Goal: Task Accomplishment & Management: Manage account settings

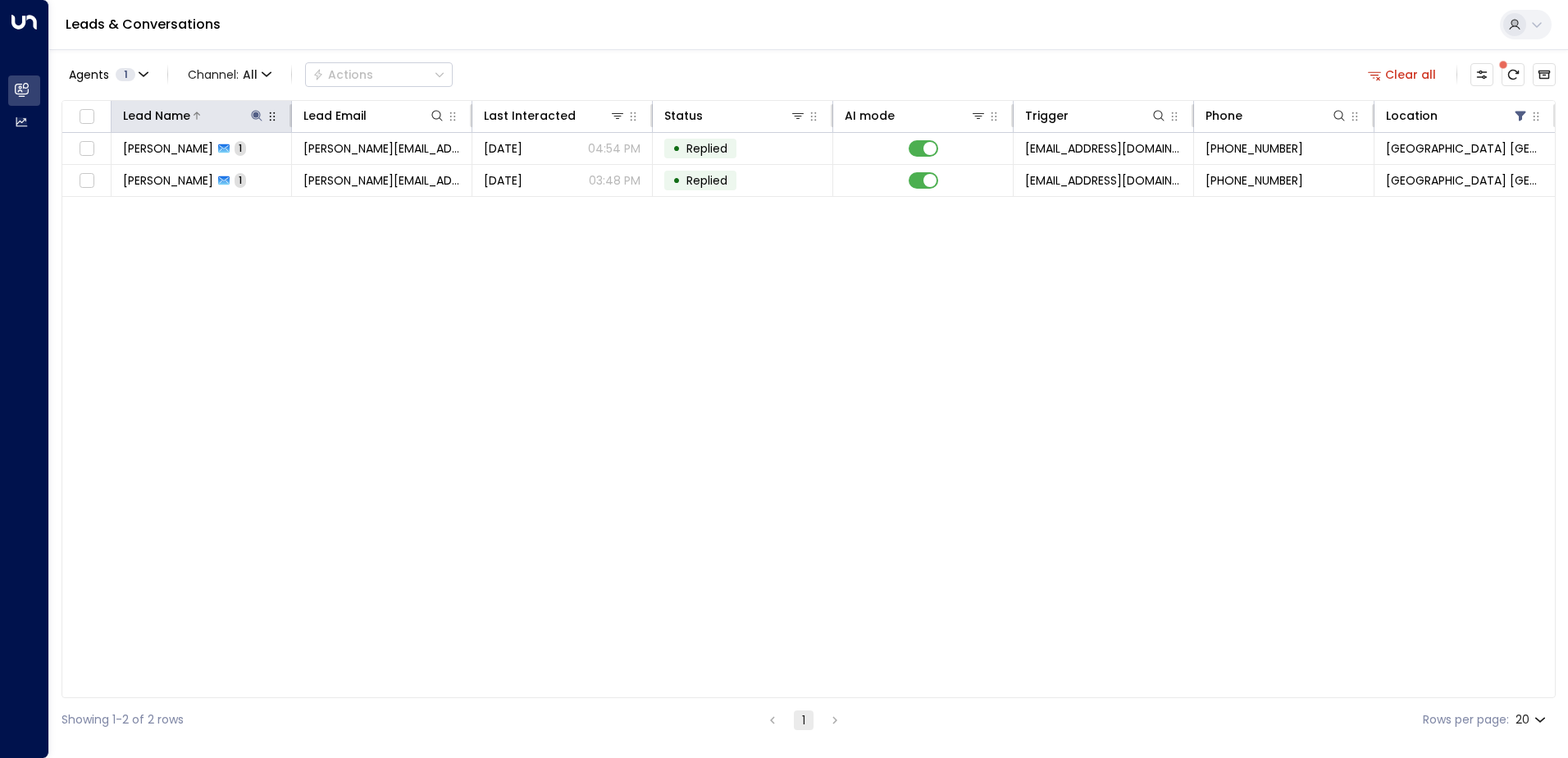
click at [261, 116] on icon at bounding box center [257, 116] width 13 height 13
click at [360, 174] on icon "button" at bounding box center [359, 176] width 13 height 13
click at [254, 178] on input "text" at bounding box center [257, 175] width 226 height 30
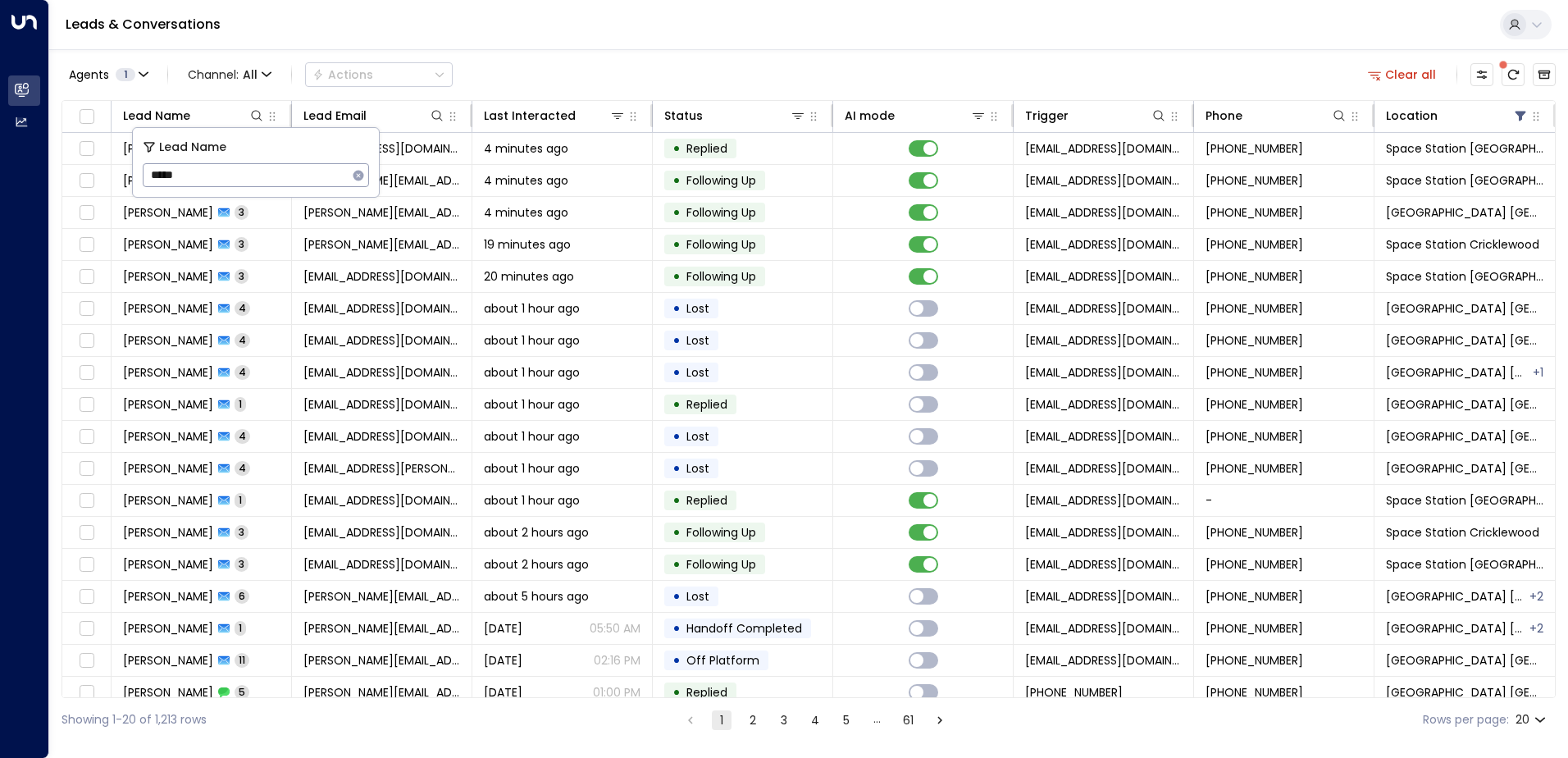
type input "******"
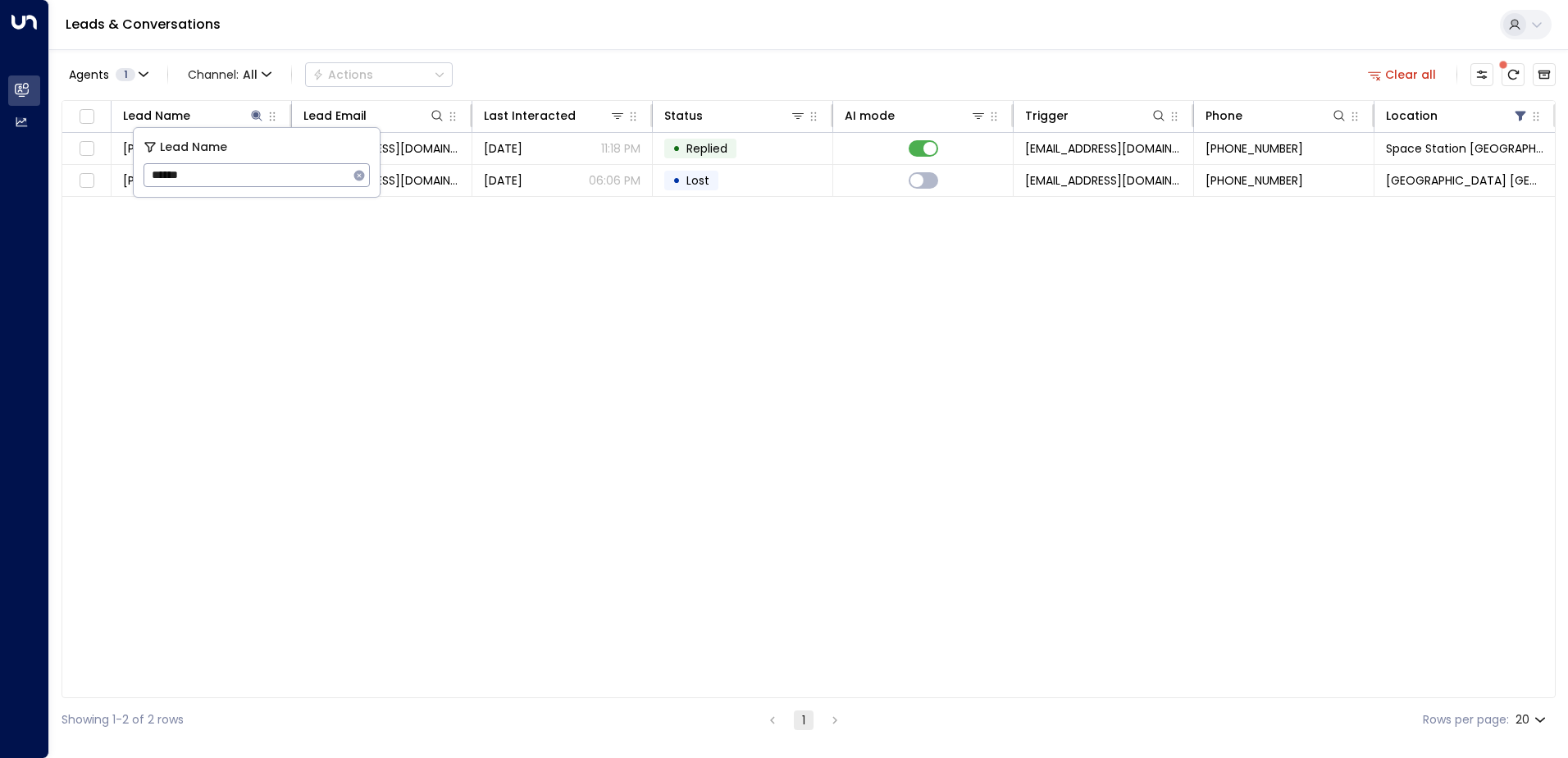
click at [624, 41] on div "Leads & Conversations" at bounding box center [808, 25] width 1519 height 50
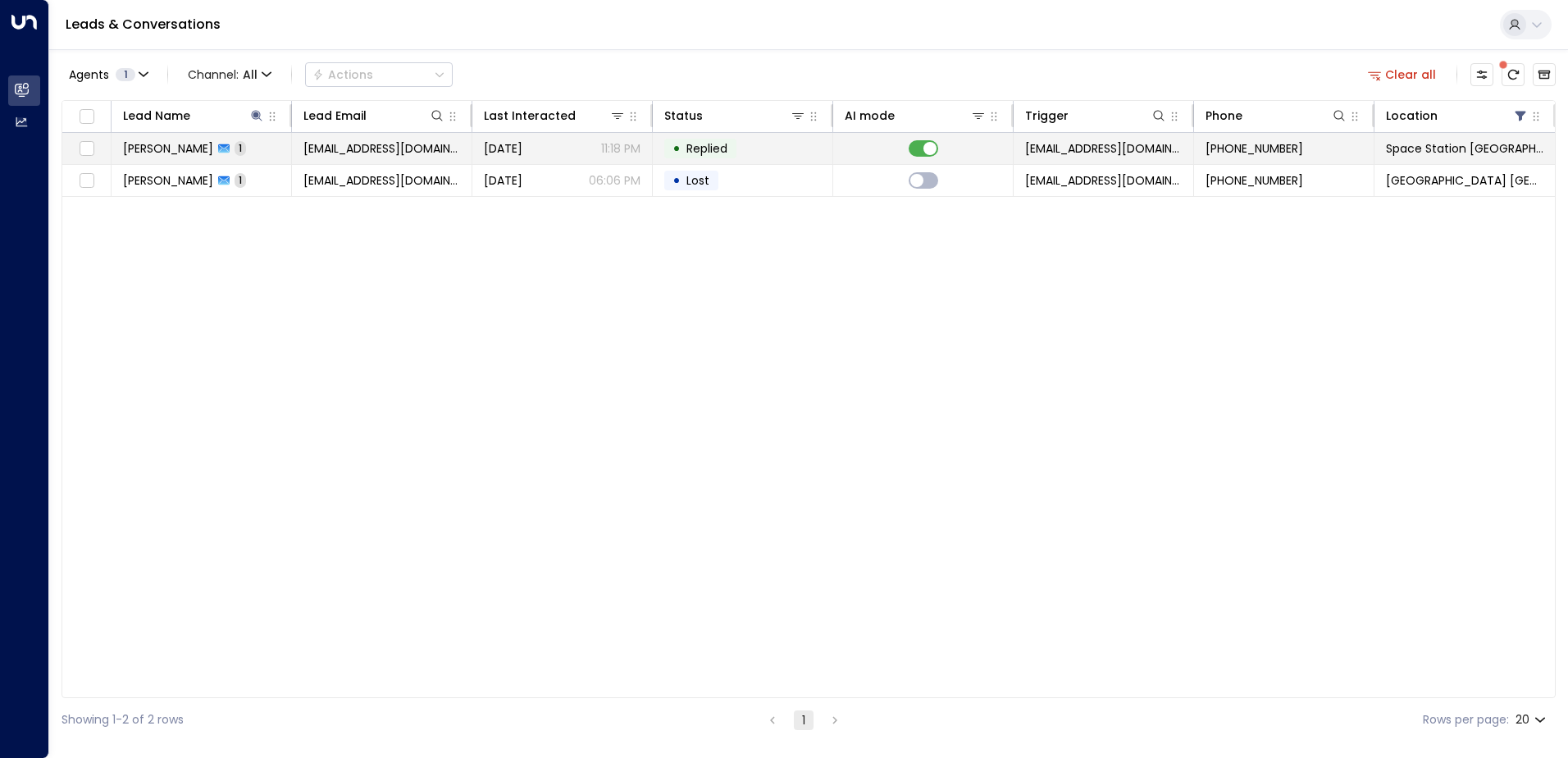
click at [245, 153] on td "[PERSON_NAME] 1" at bounding box center [202, 148] width 181 height 31
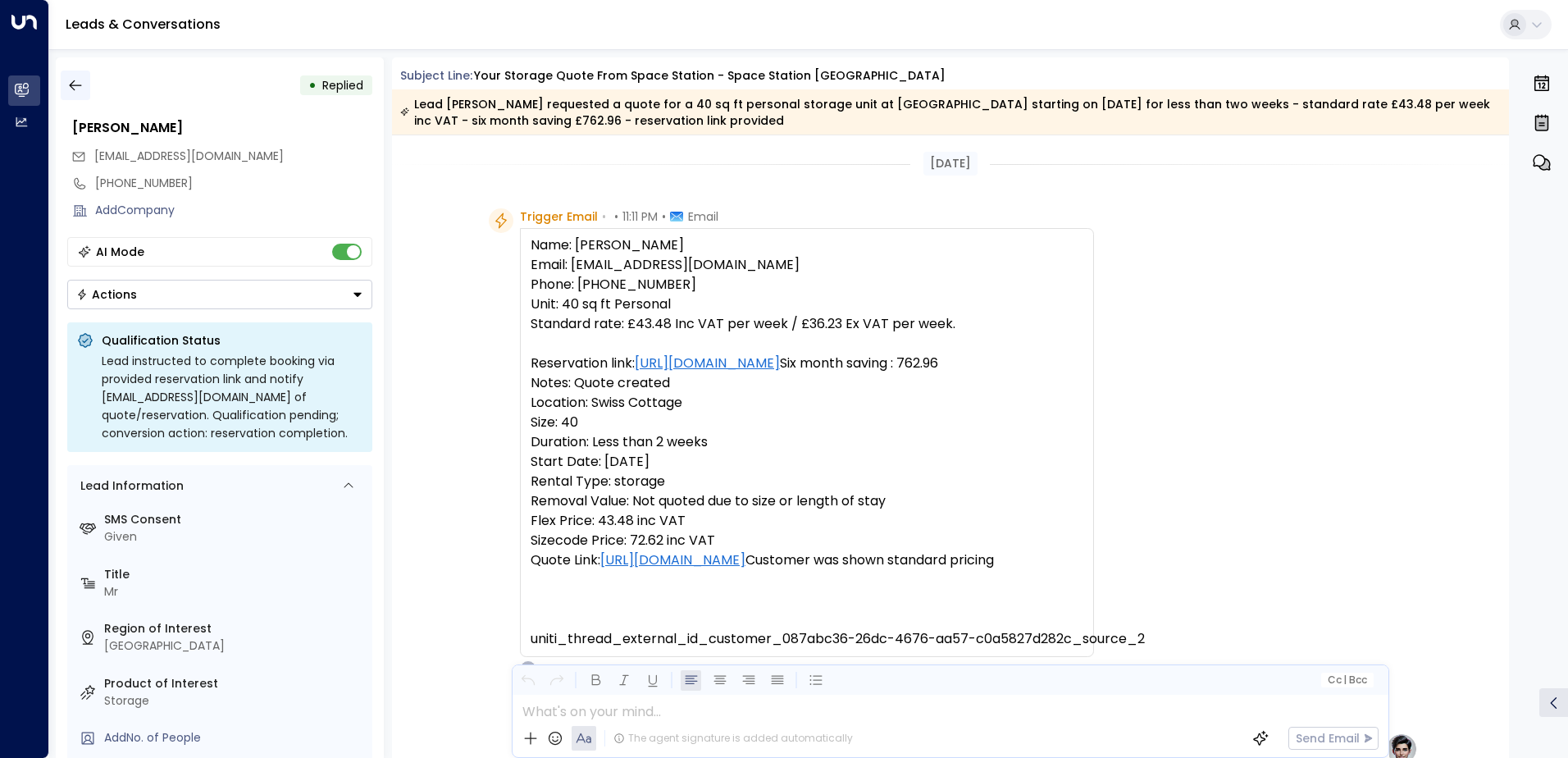
click at [71, 88] on icon "button" at bounding box center [75, 85] width 16 height 16
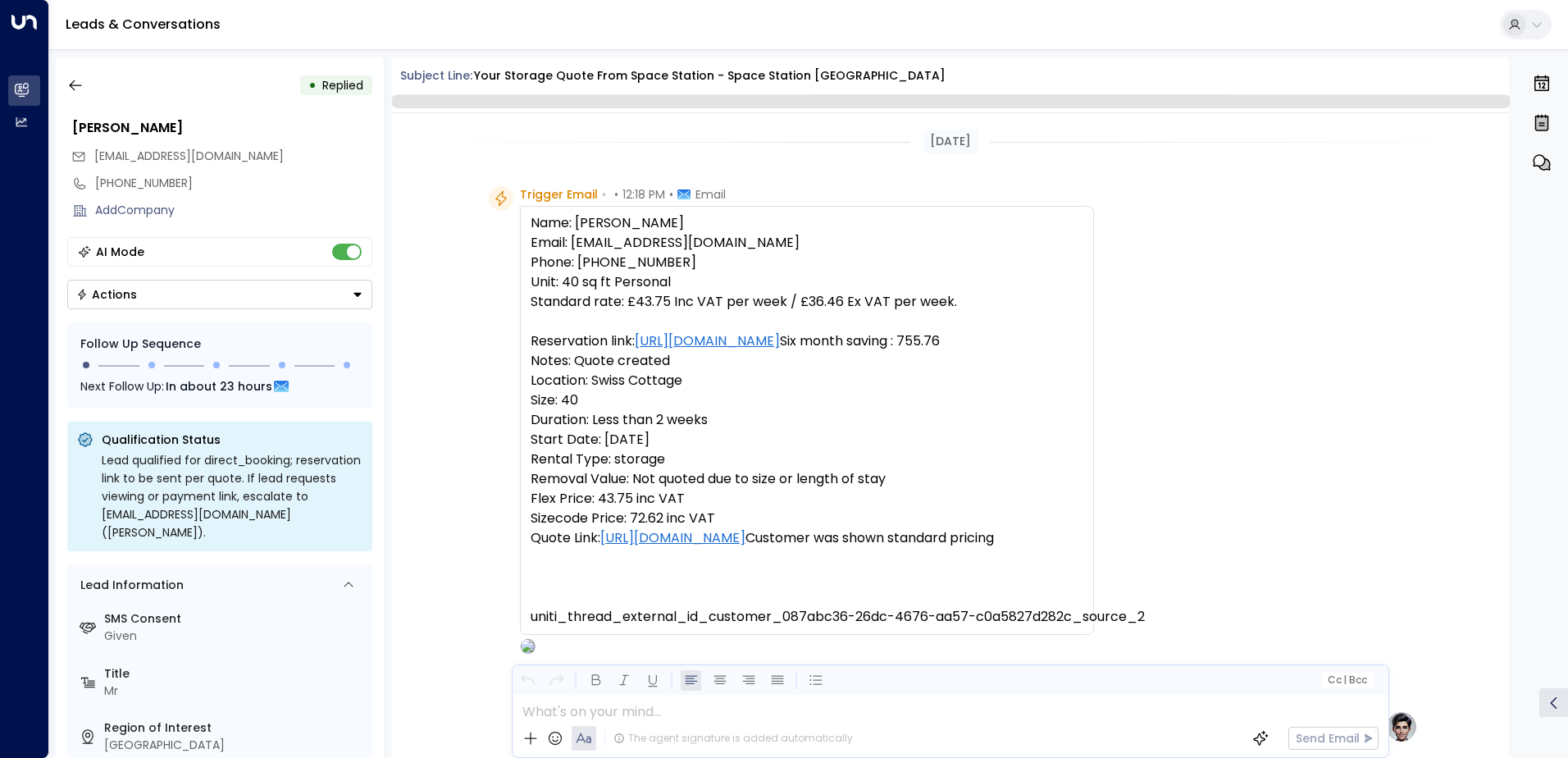
scroll to position [619, 0]
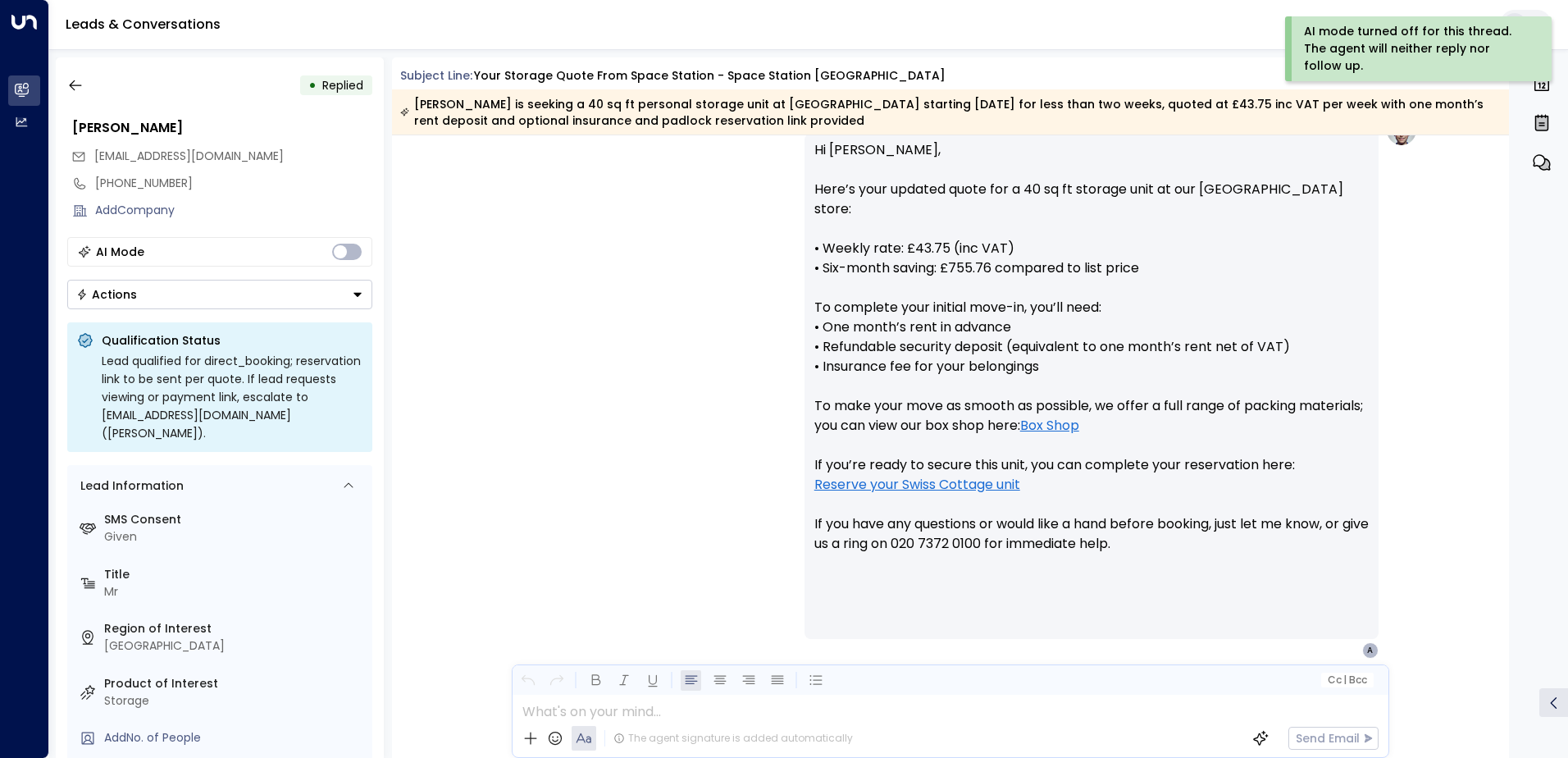
click at [351, 301] on button "Actions" at bounding box center [220, 295] width 305 height 30
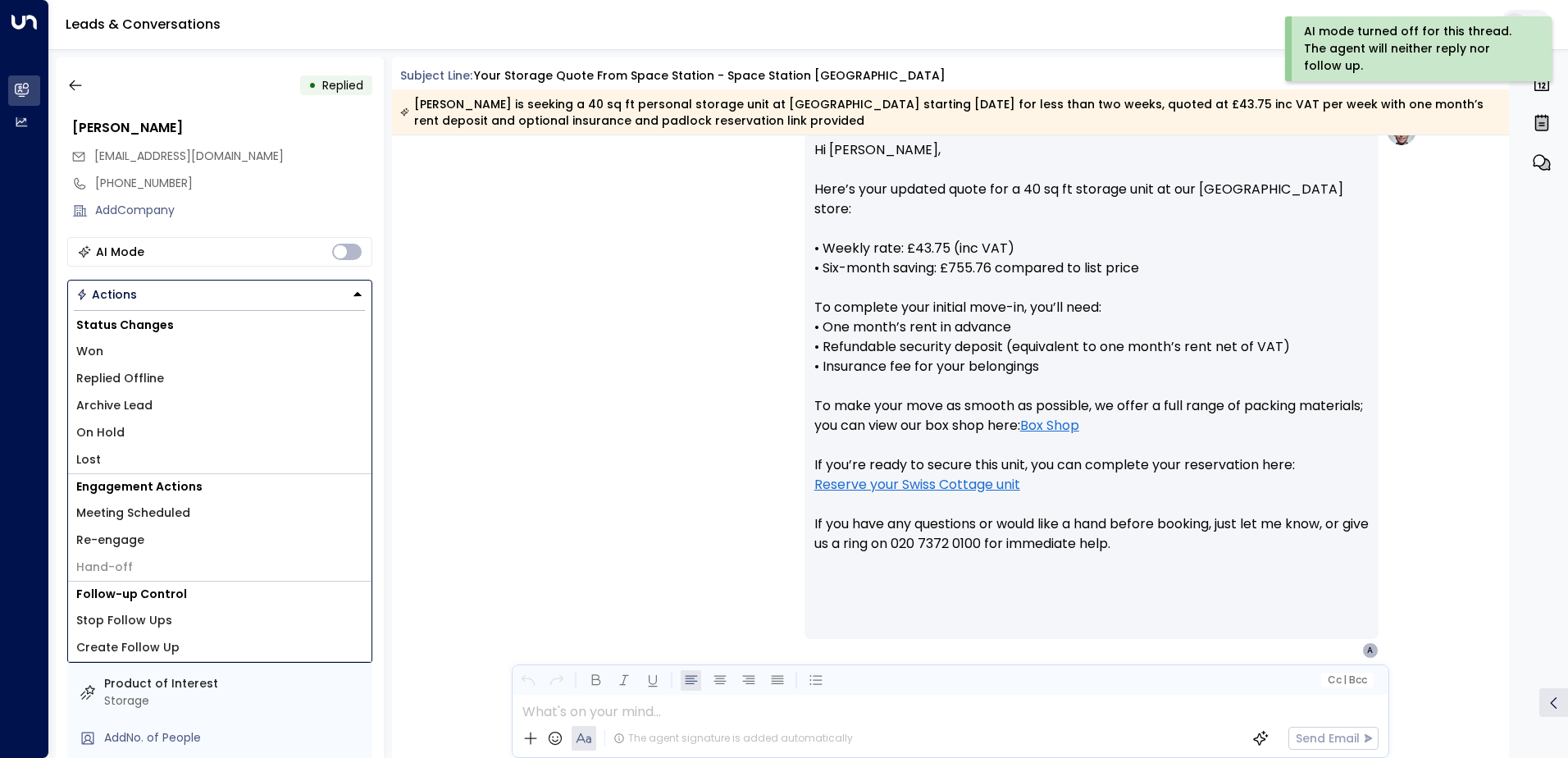
click at [161, 380] on li "Replied Offline" at bounding box center [220, 378] width 304 height 27
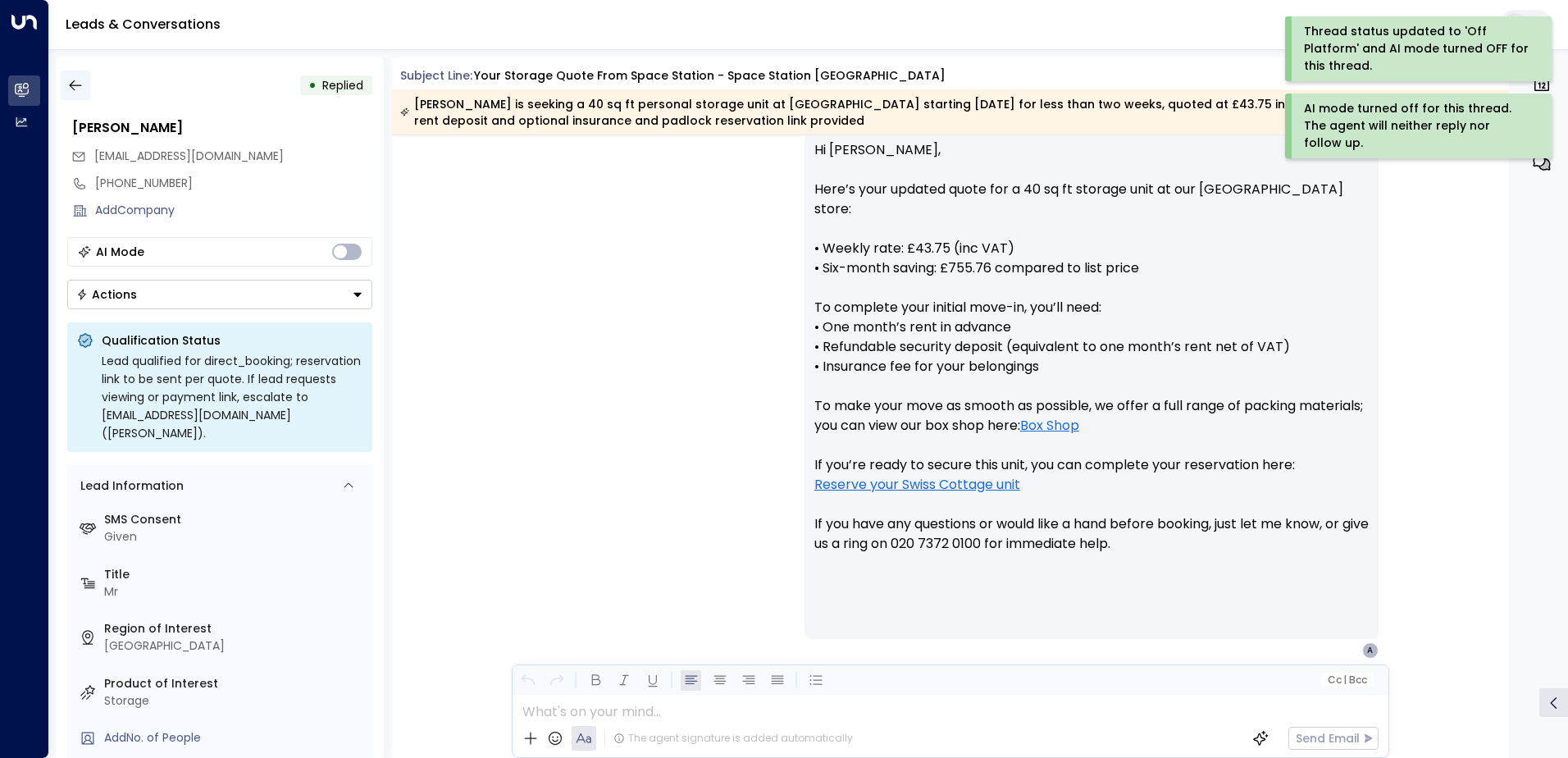
click at [78, 80] on icon "button" at bounding box center [75, 85] width 16 height 16
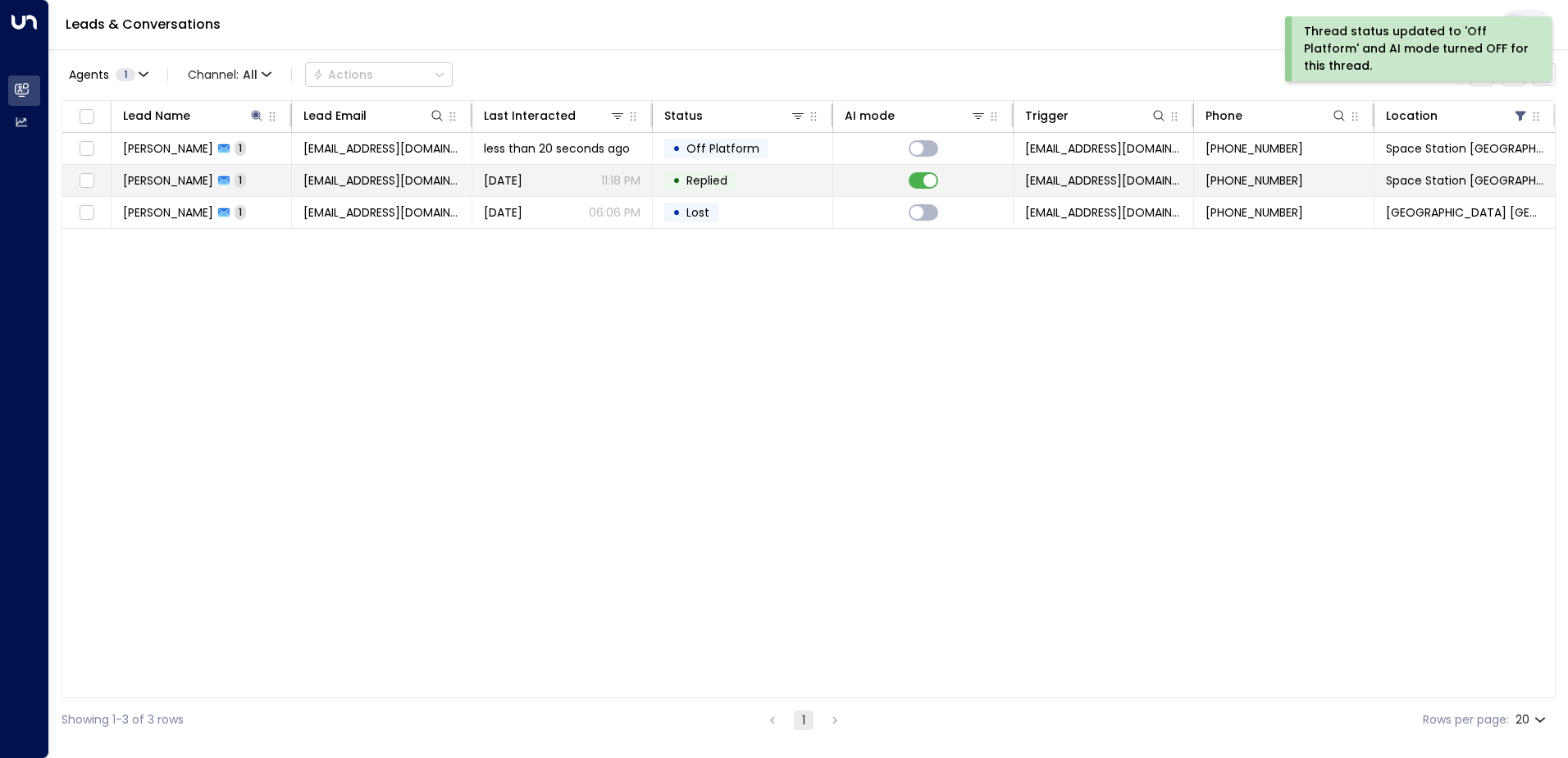
click at [260, 186] on td "[PERSON_NAME] 1" at bounding box center [202, 180] width 181 height 31
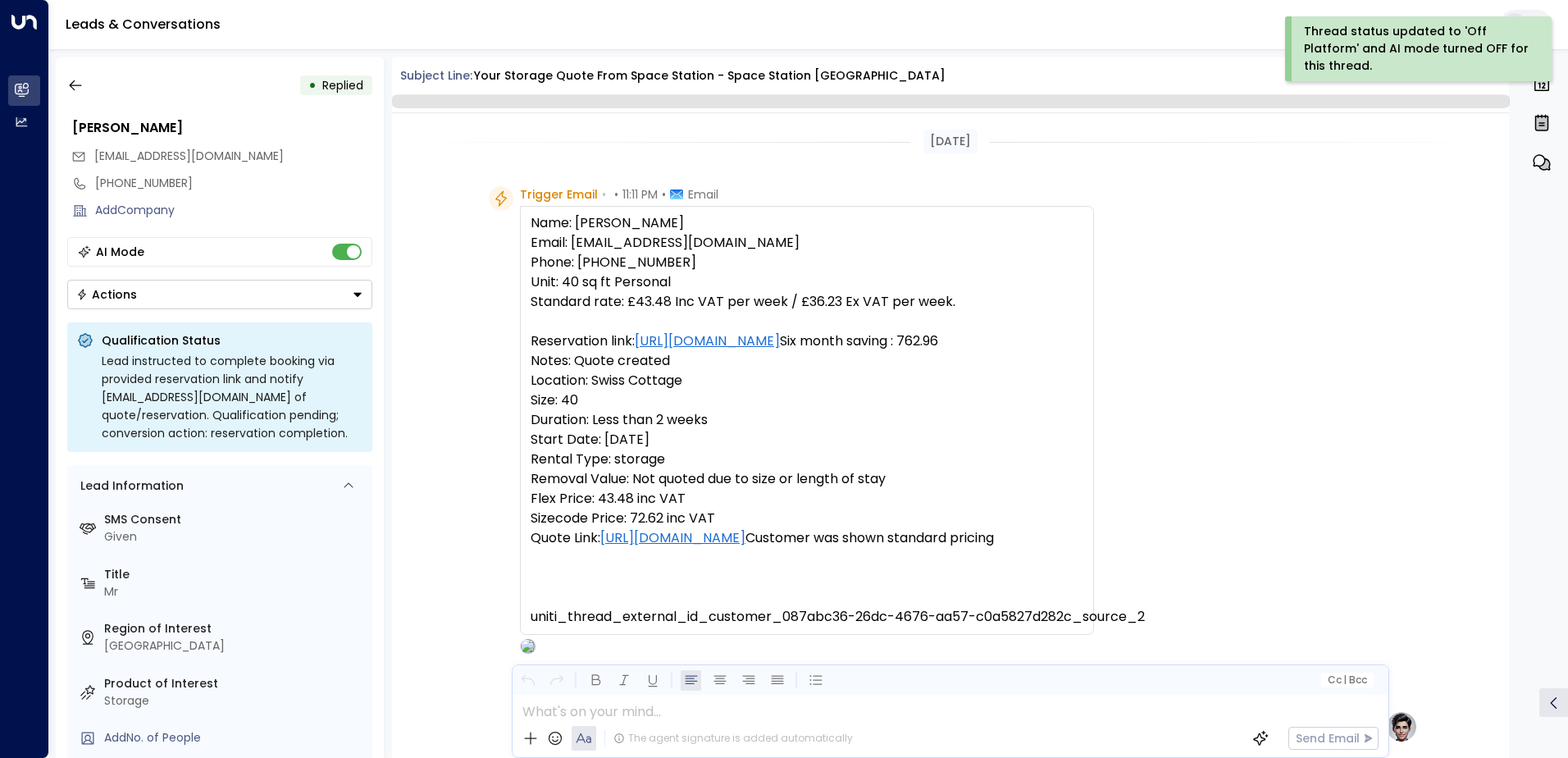
scroll to position [619, 0]
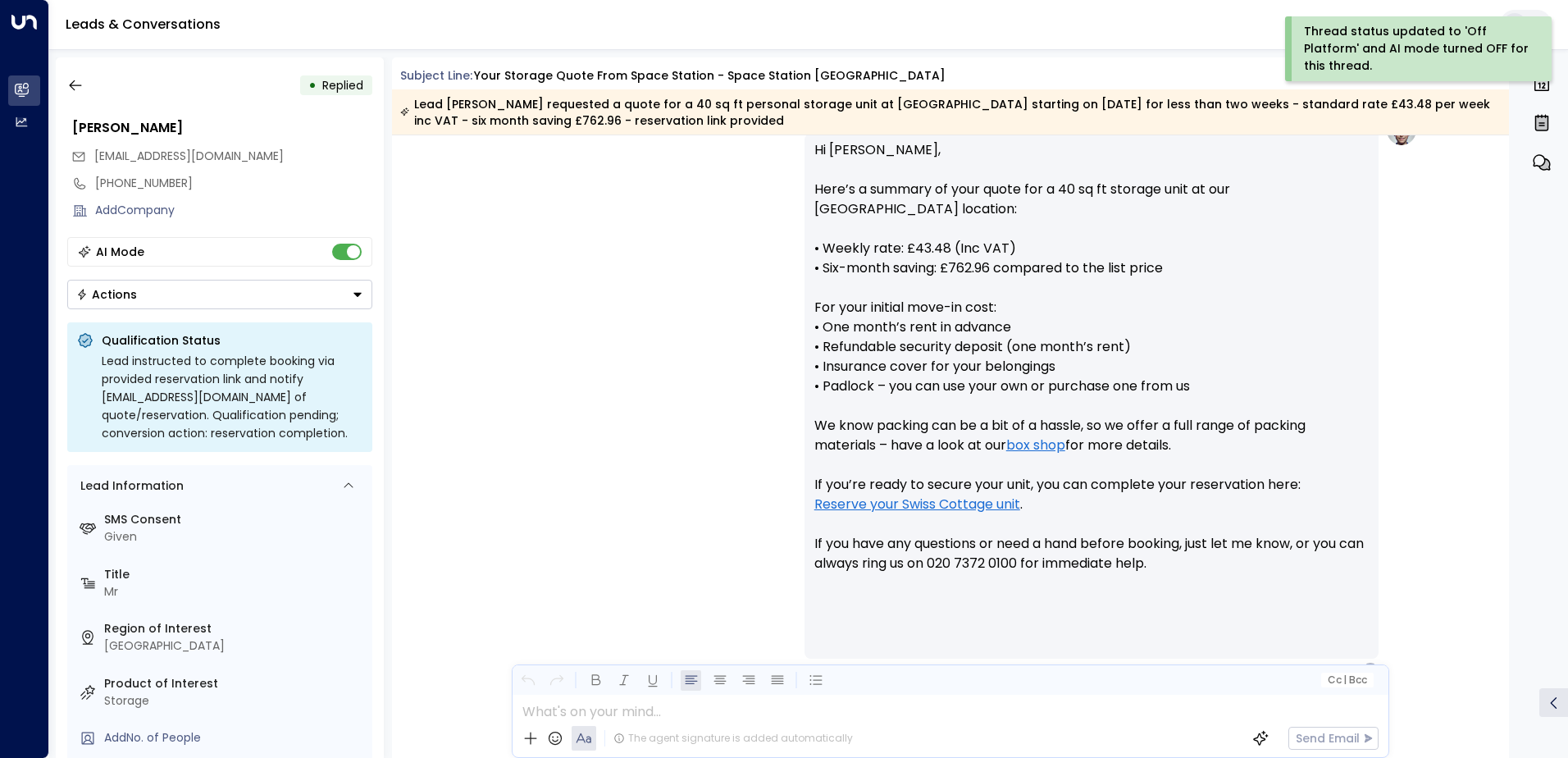
click at [350, 299] on button "Actions" at bounding box center [220, 295] width 305 height 30
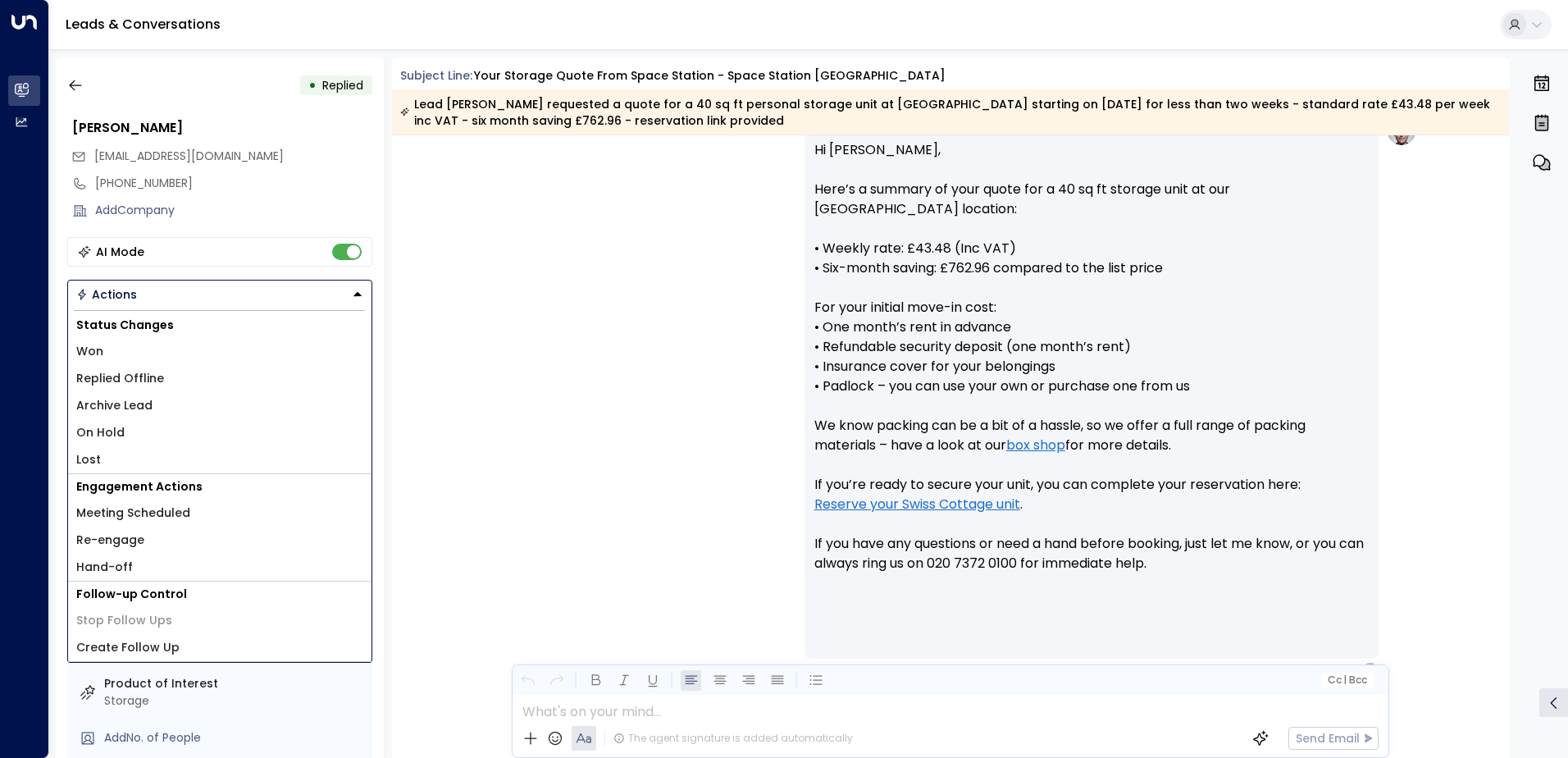
click at [172, 377] on li "Replied Offline" at bounding box center [220, 378] width 304 height 27
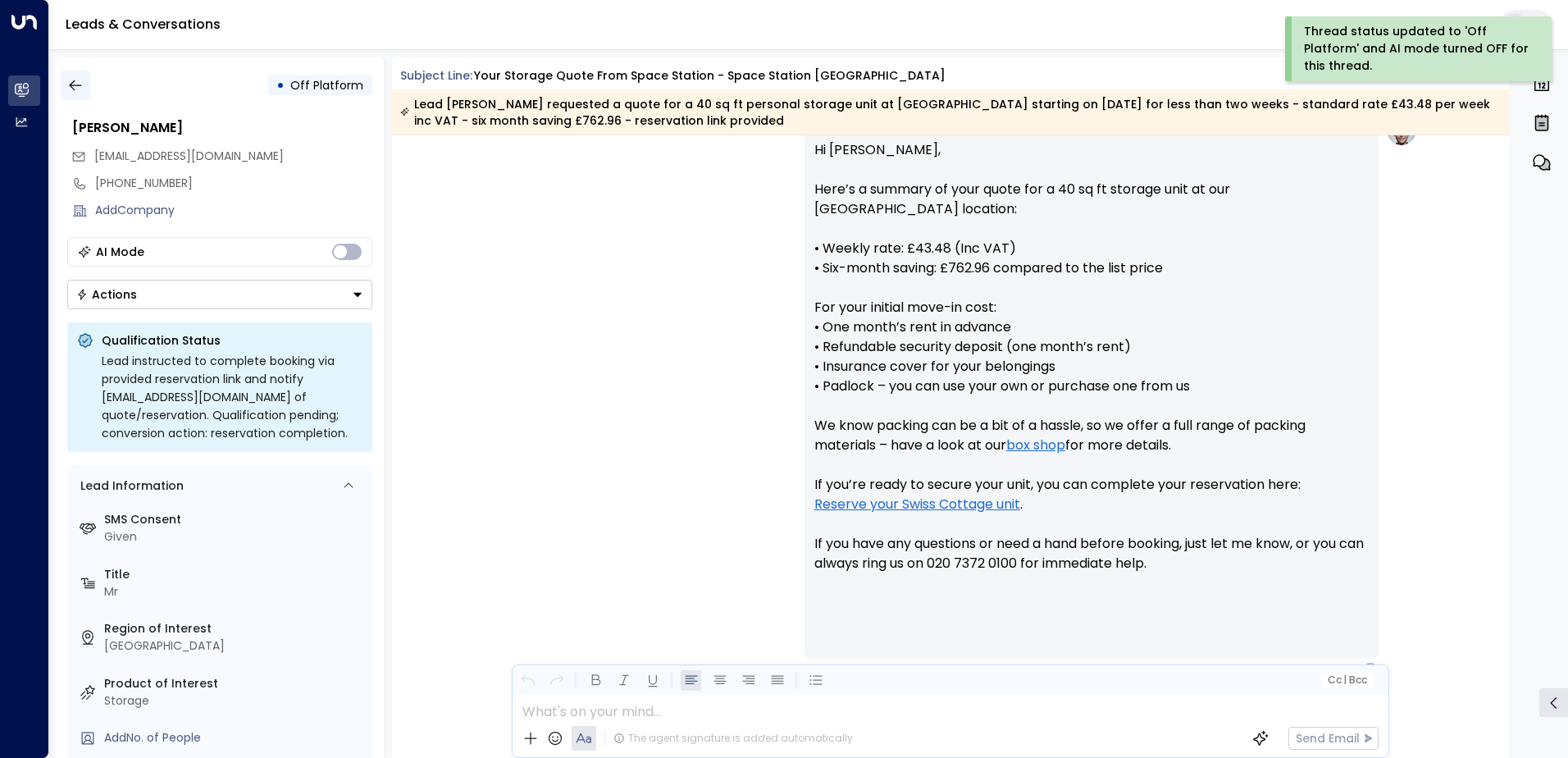
click at [80, 78] on icon "button" at bounding box center [75, 85] width 16 height 16
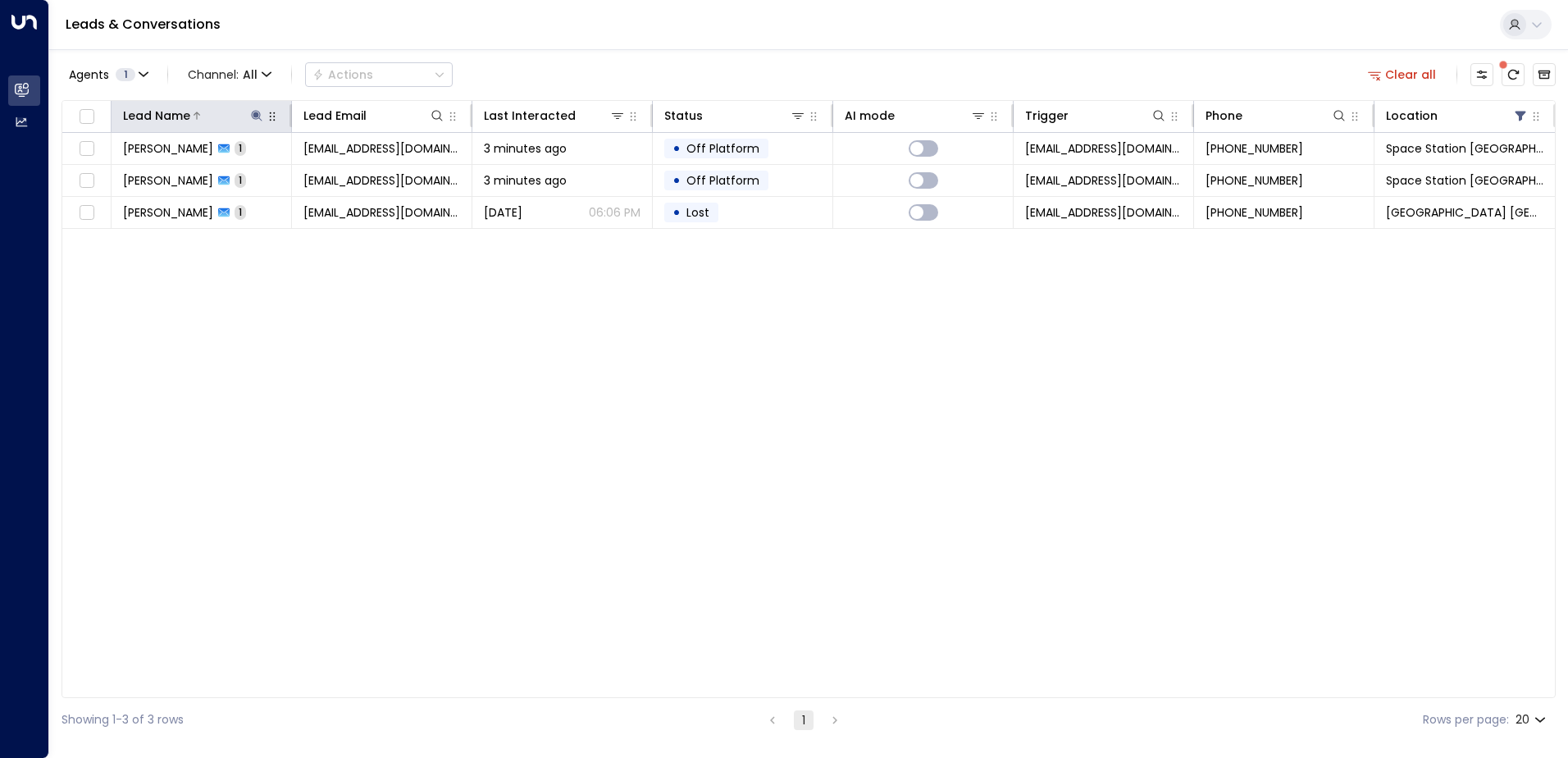
click at [255, 117] on icon at bounding box center [256, 115] width 11 height 11
click at [360, 172] on icon "button" at bounding box center [359, 175] width 11 height 11
click at [297, 179] on input "text" at bounding box center [257, 175] width 226 height 30
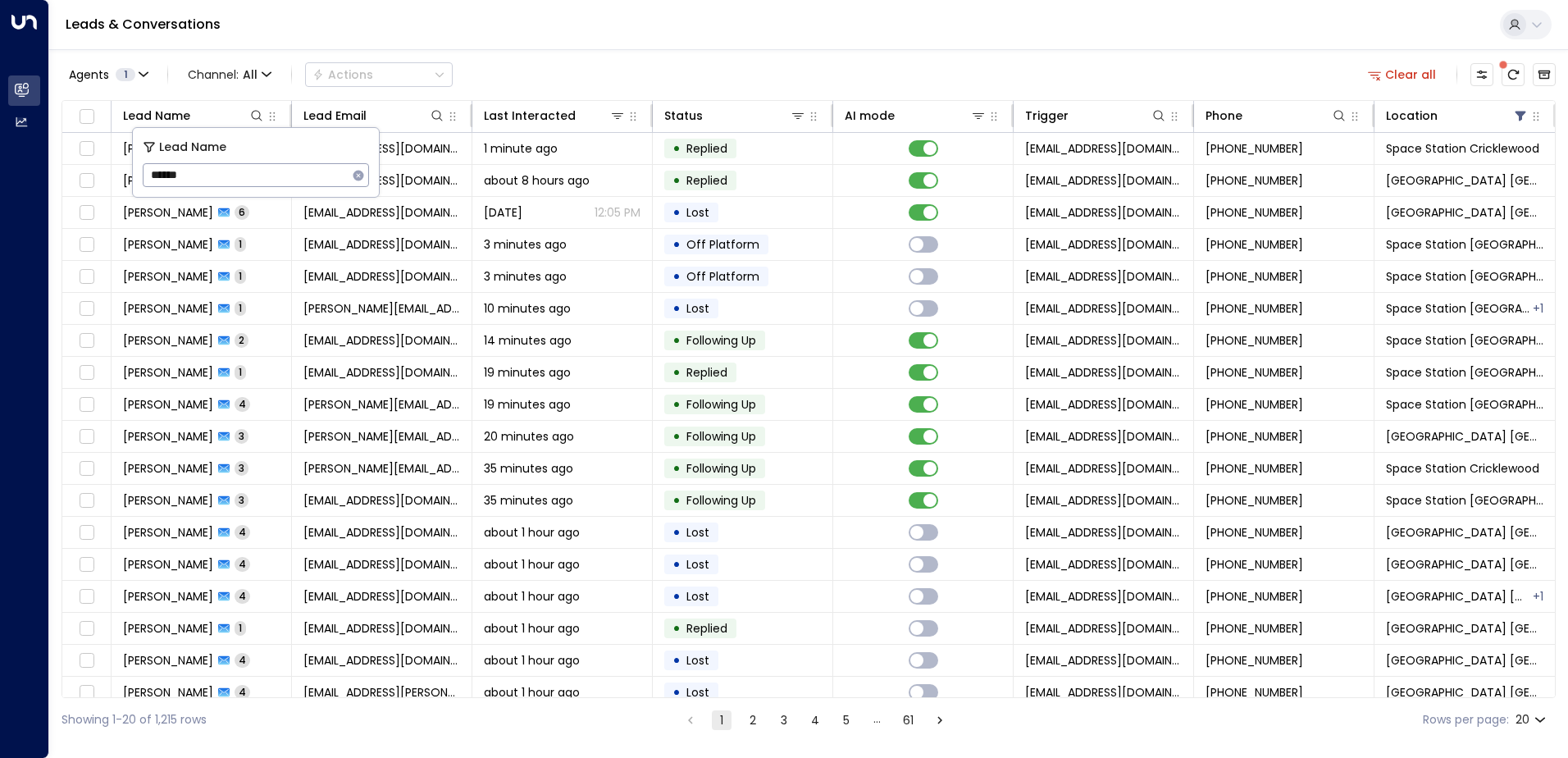
type input "******"
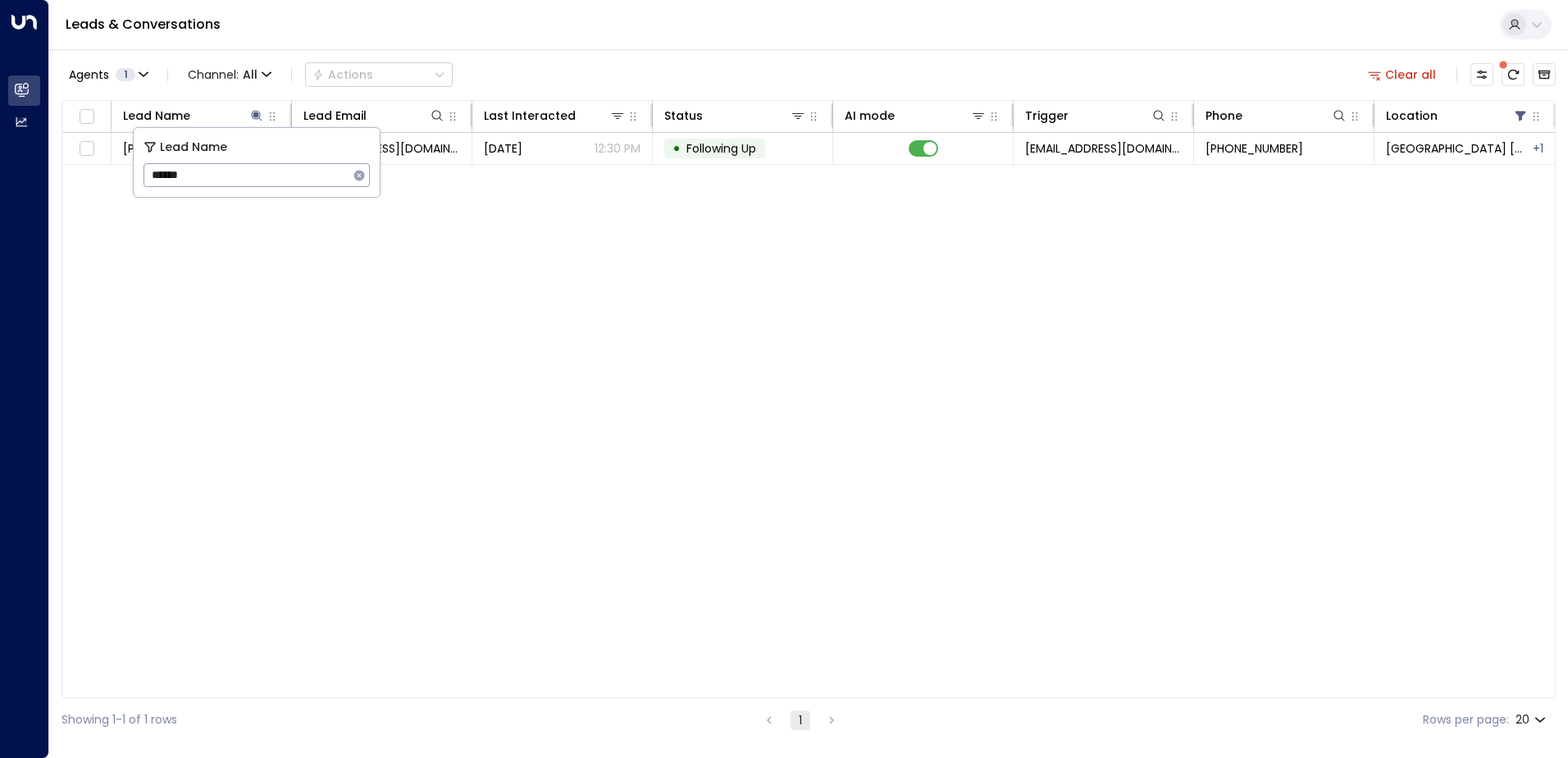
click at [643, 66] on div "Agents 1 Channel: All Actions Clear all" at bounding box center [808, 75] width 1494 height 34
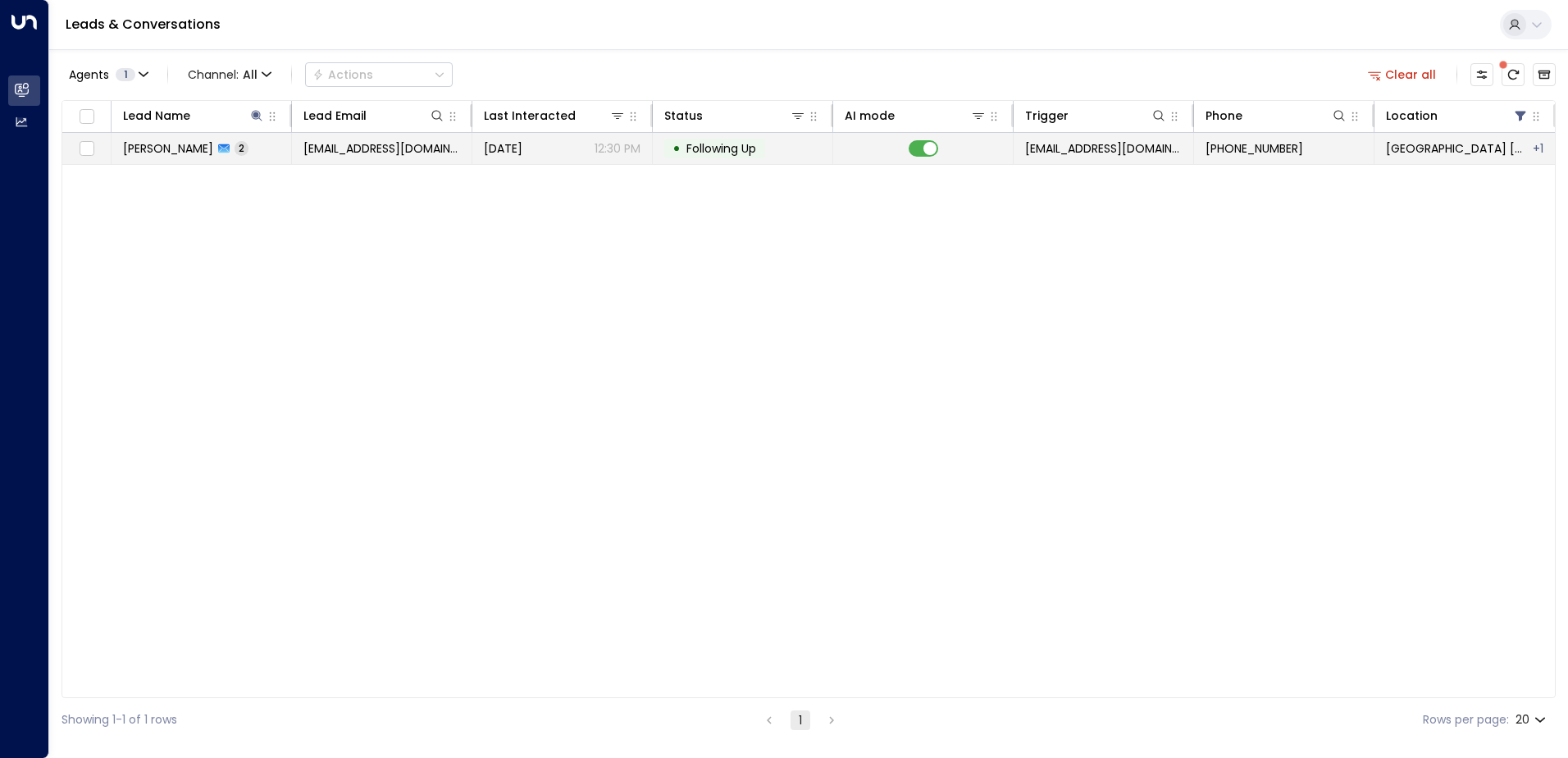
click at [213, 151] on span "[PERSON_NAME]" at bounding box center [168, 148] width 90 height 16
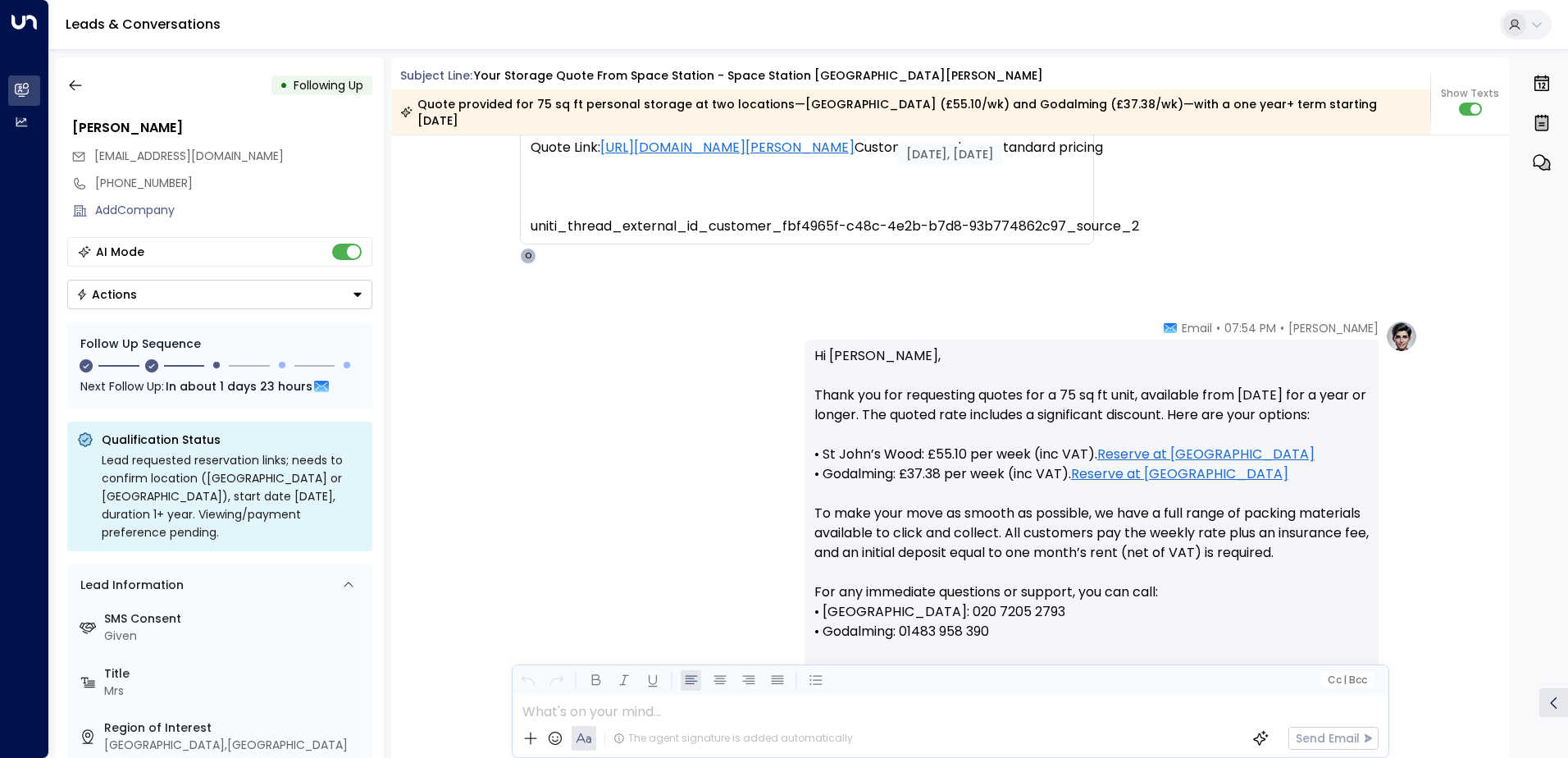
scroll to position [402, 0]
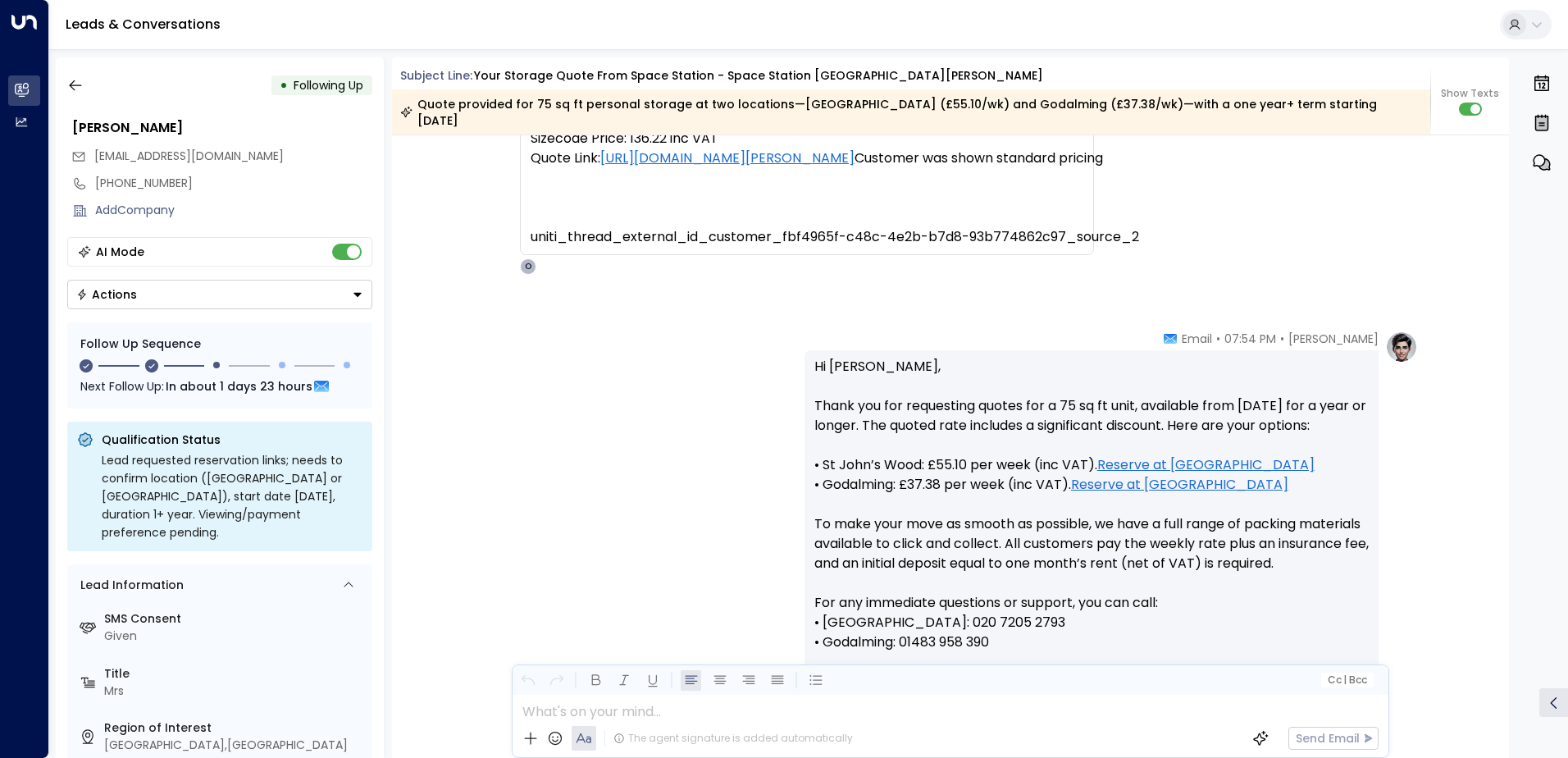
click at [353, 293] on icon "Button group with a nested menu" at bounding box center [358, 295] width 11 height 11
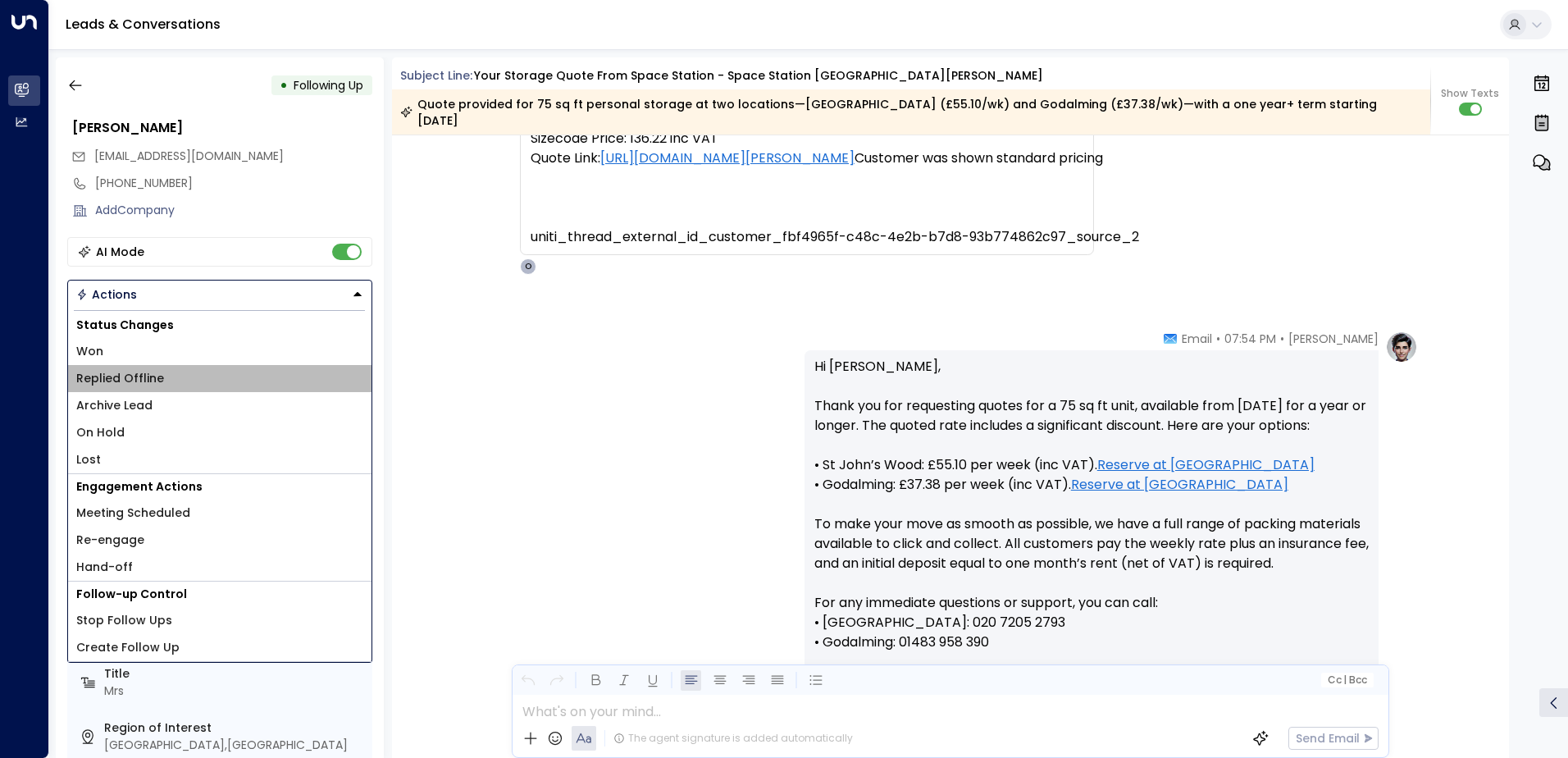
click at [137, 384] on span "Replied Offline" at bounding box center [120, 378] width 88 height 17
